Goal: Task Accomplishment & Management: Manage account settings

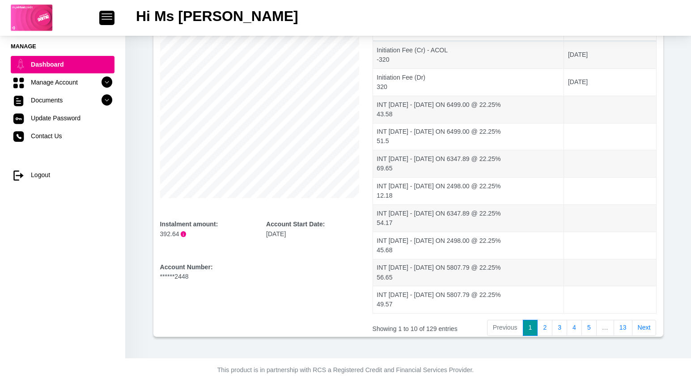
scroll to position [125, 0]
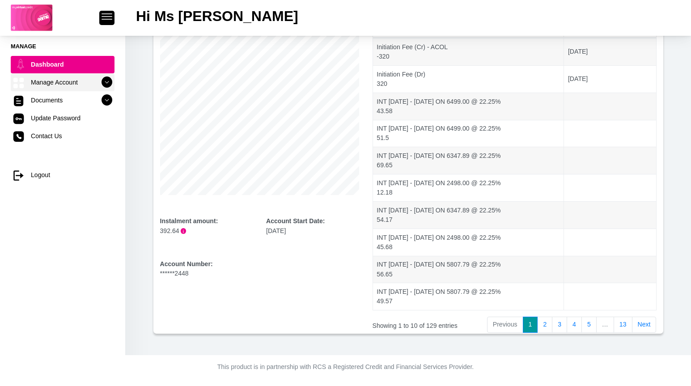
click at [101, 82] on icon at bounding box center [106, 82] width 15 height 15
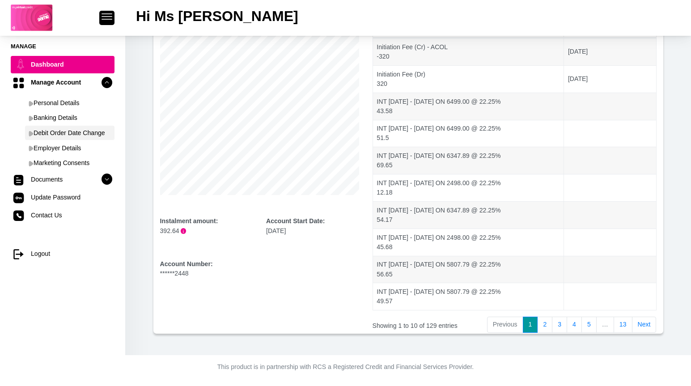
click at [74, 131] on link "Debit Order Date Change" at bounding box center [69, 133] width 89 height 14
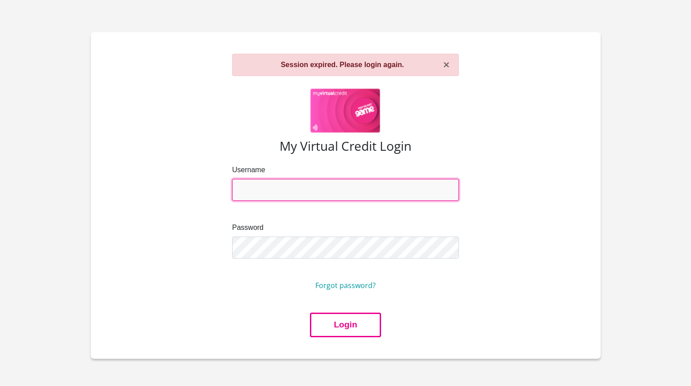
type input "[EMAIL_ADDRESS][DOMAIN_NAME]"
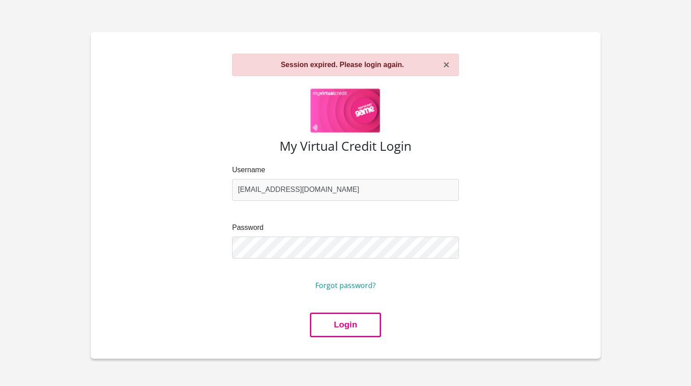
click at [334, 334] on button "Login" at bounding box center [345, 325] width 71 height 25
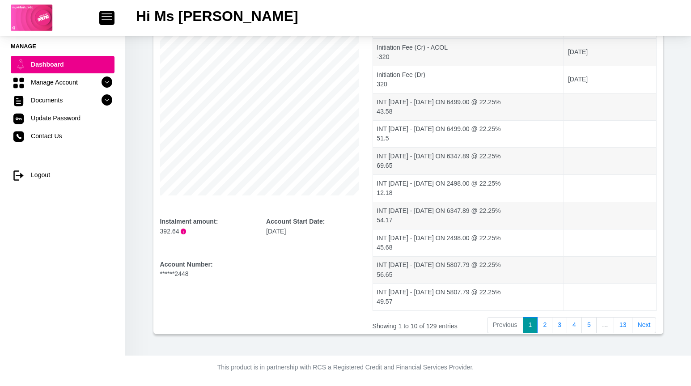
scroll to position [125, 0]
click at [181, 274] on div "Account Number: ******2448" at bounding box center [206, 268] width 93 height 19
click at [99, 84] on icon at bounding box center [106, 82] width 15 height 15
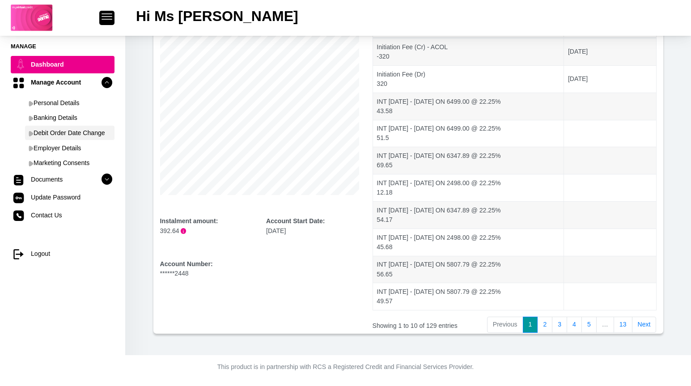
click at [30, 133] on img at bounding box center [31, 134] width 5 height 6
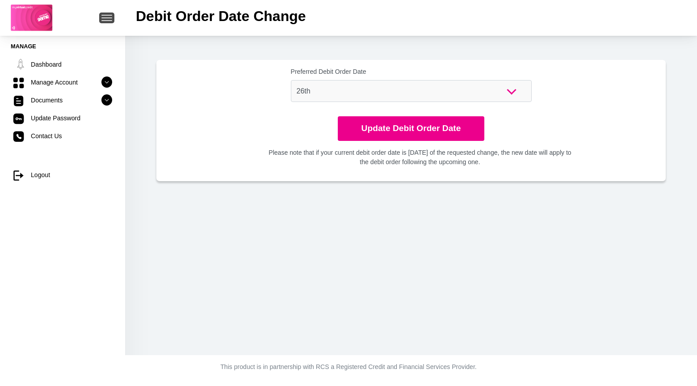
click at [106, 21] on button "button" at bounding box center [106, 18] width 15 height 11
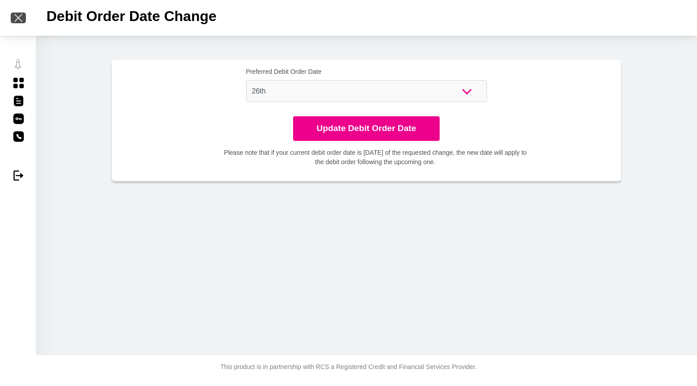
click at [17, 17] on span "button" at bounding box center [18, 18] width 8 height 8
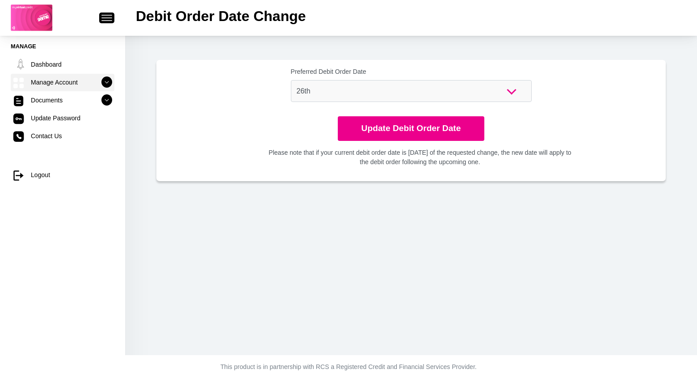
click at [99, 83] on icon at bounding box center [106, 82] width 15 height 15
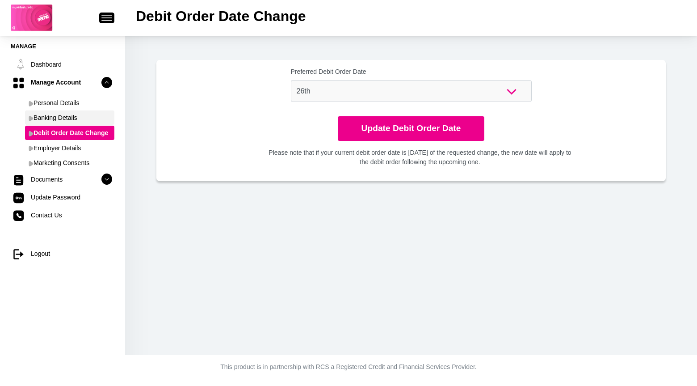
click at [61, 118] on link "Banking Details" at bounding box center [69, 117] width 89 height 14
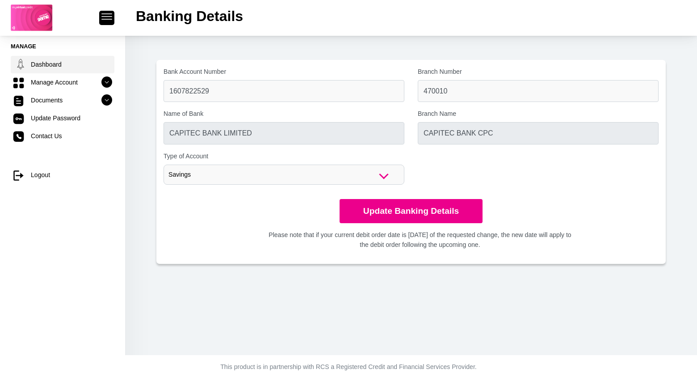
click at [41, 66] on link "Dashboard" at bounding box center [63, 64] width 104 height 17
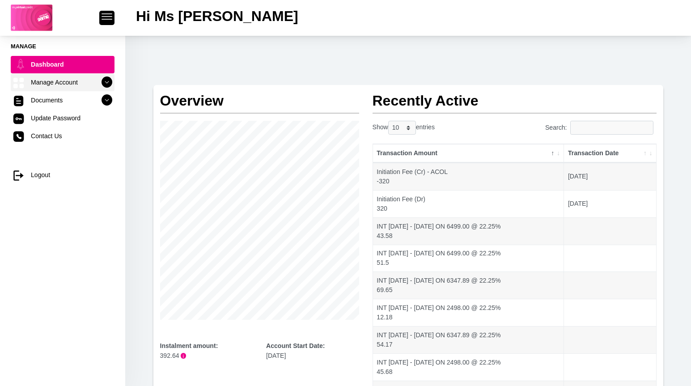
click at [103, 83] on icon at bounding box center [106, 82] width 15 height 15
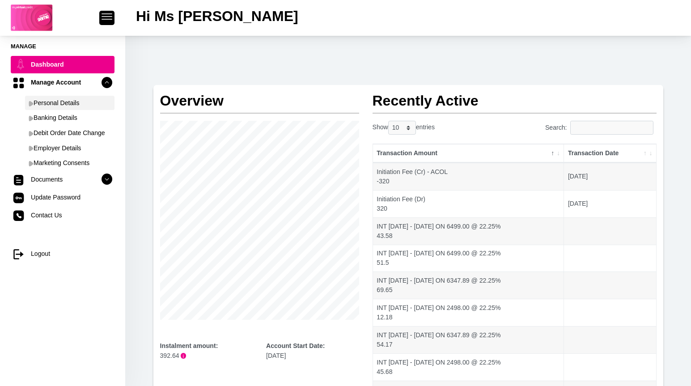
click at [32, 102] on img at bounding box center [31, 104] width 5 height 6
click at [103, 181] on icon at bounding box center [106, 179] width 15 height 15
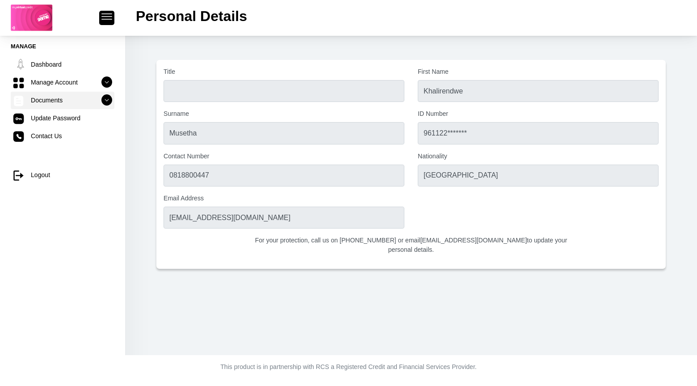
click at [100, 101] on icon at bounding box center [106, 100] width 15 height 15
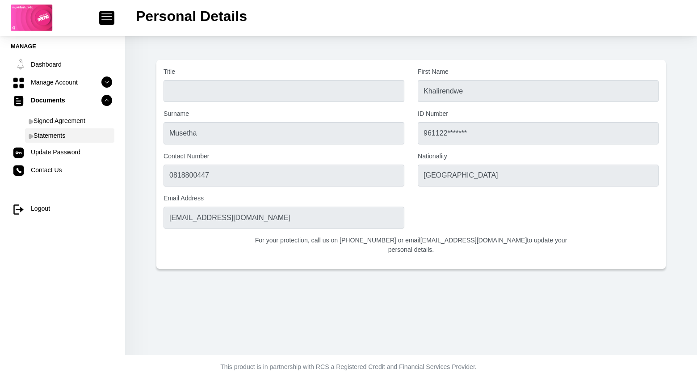
click at [45, 135] on link "Statements" at bounding box center [69, 135] width 89 height 14
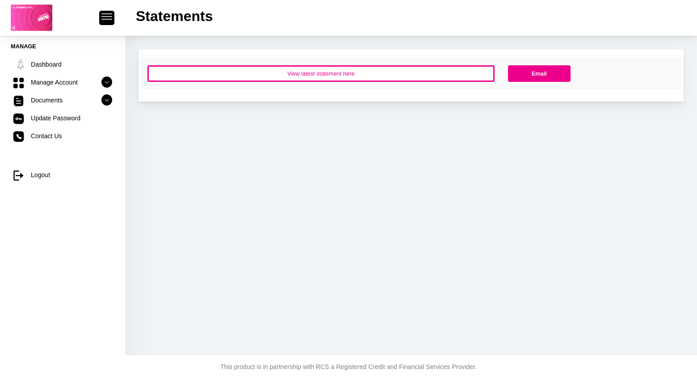
click at [344, 72] on button "View latest statement here" at bounding box center [321, 73] width 347 height 17
